Goal: Register for event/course

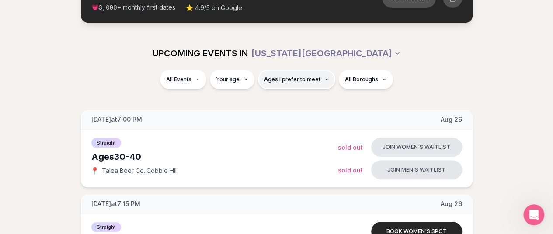
click at [281, 78] on span "Ages I prefer to meet" at bounding box center [292, 79] width 56 height 7
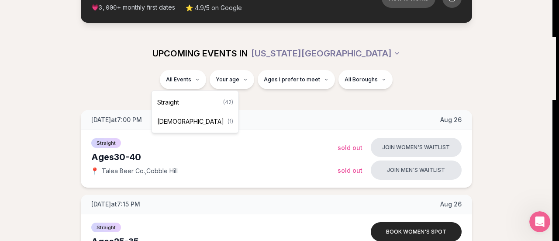
click at [197, 81] on icon "button" at bounding box center [197, 79] width 5 height 5
click at [181, 116] on div "[DEMOGRAPHIC_DATA] ( 1 )" at bounding box center [195, 121] width 83 height 19
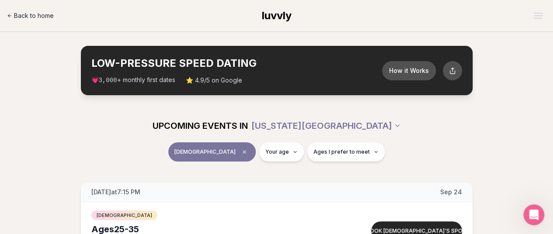
click at [24, 10] on link "Back to home" at bounding box center [30, 15] width 47 height 17
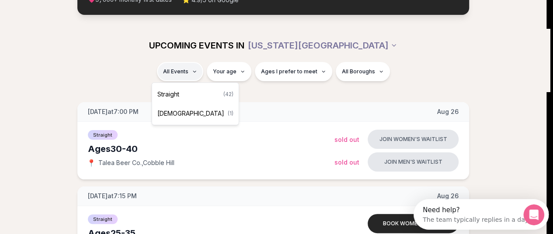
scroll to position [80, 0]
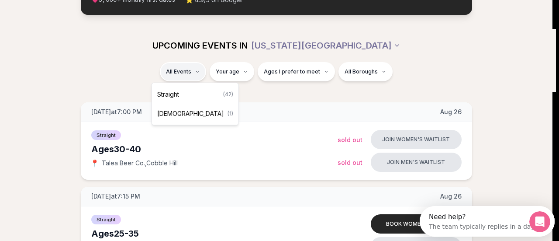
click at [179, 113] on span "[DEMOGRAPHIC_DATA]" at bounding box center [190, 113] width 67 height 9
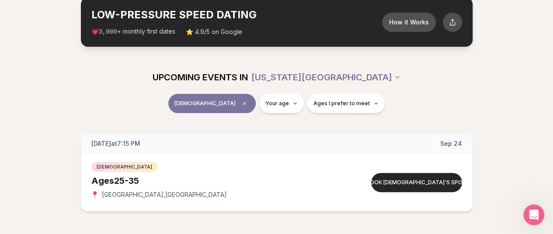
scroll to position [50, 0]
